Goal: Find specific page/section: Locate a particular part of the current website

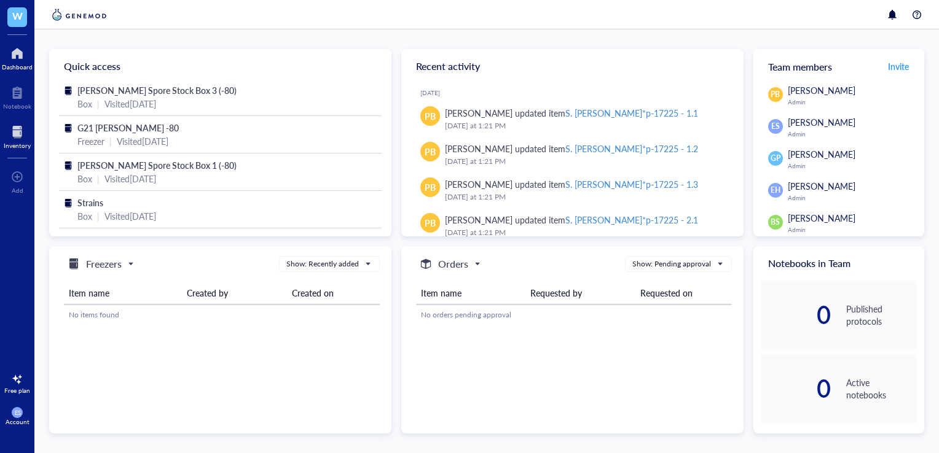
click at [16, 142] on div "Inventory" at bounding box center [17, 145] width 27 height 7
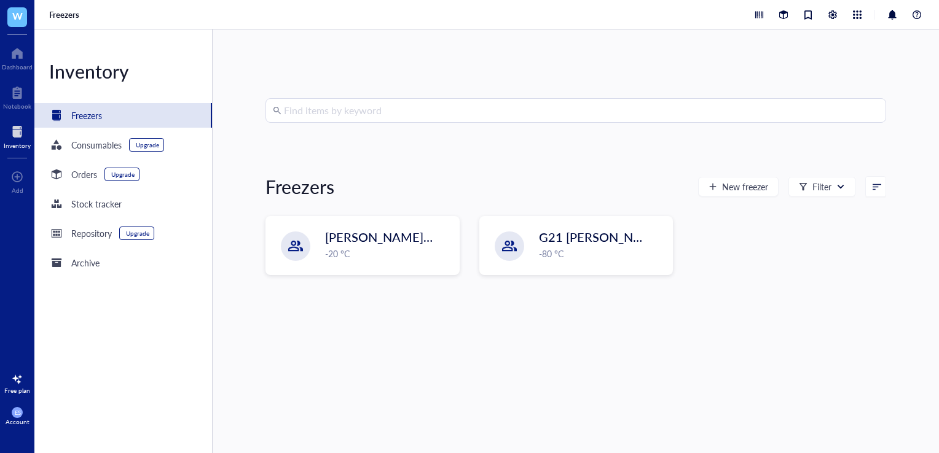
click at [316, 111] on input "search" at bounding box center [581, 110] width 595 height 23
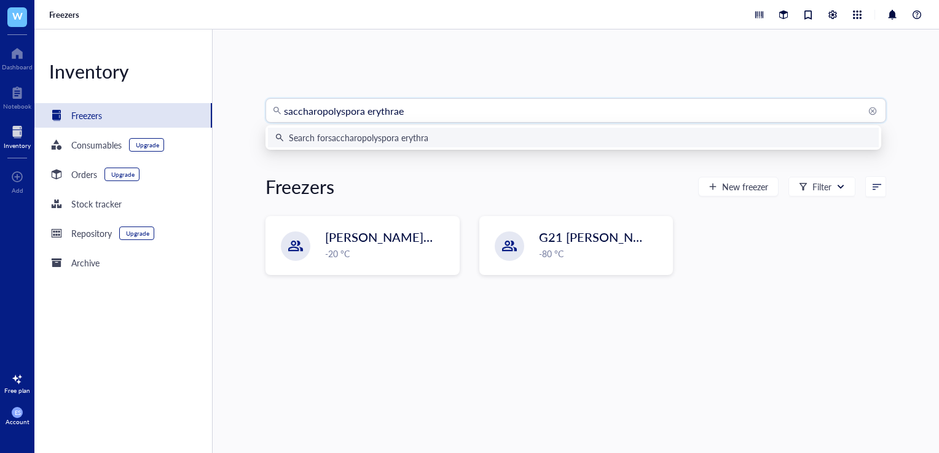
type input "saccharopolyspora erythraea"
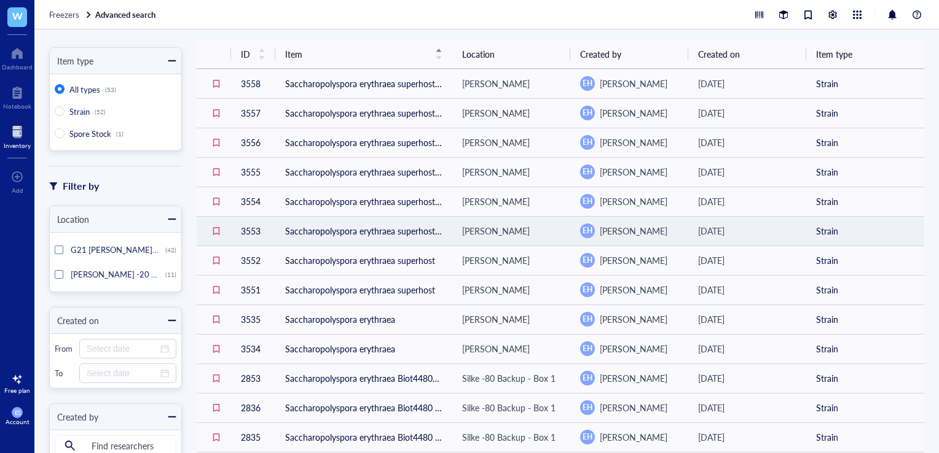
scroll to position [184, 0]
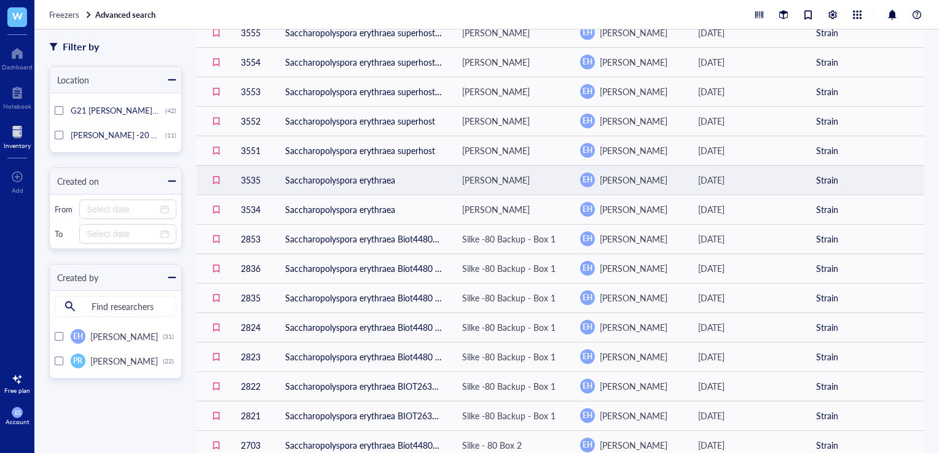
click at [421, 187] on td "Saccharopolyspora erythraea" at bounding box center [363, 179] width 177 height 29
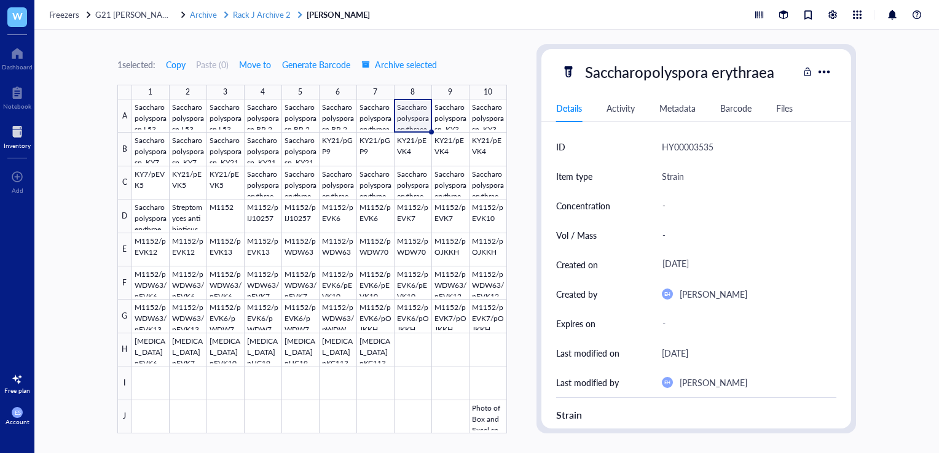
click at [190, 14] on span "Archive" at bounding box center [203, 15] width 27 height 12
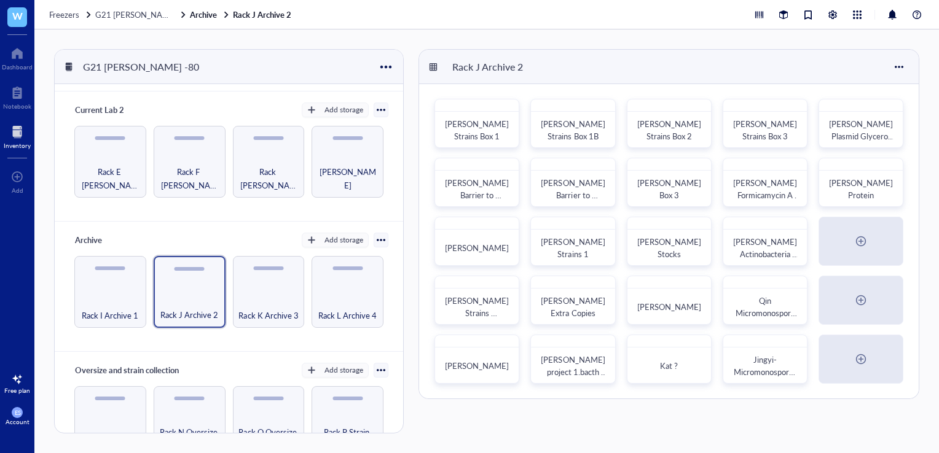
scroll to position [162, 0]
